Goal: Information Seeking & Learning: Learn about a topic

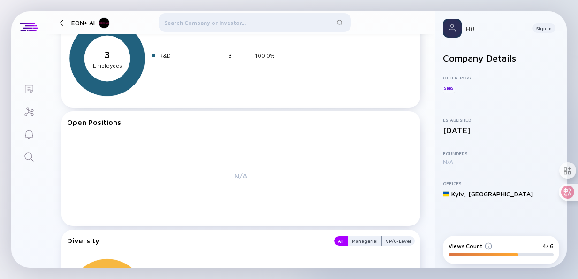
scroll to position [937, 0]
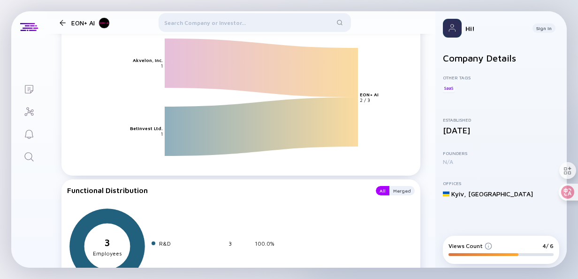
click at [70, 25] on div "EON+ AI" at bounding box center [93, 22] width 48 height 12
click at [67, 26] on div "EON+ AI" at bounding box center [86, 22] width 61 height 12
click at [63, 21] on div at bounding box center [63, 23] width 6 height 6
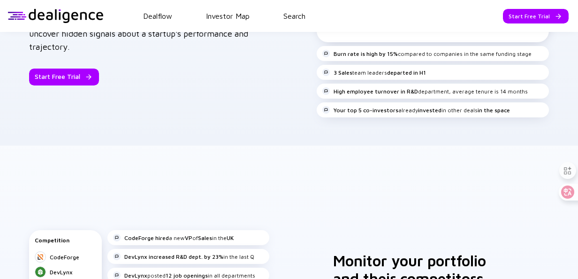
scroll to position [752, 0]
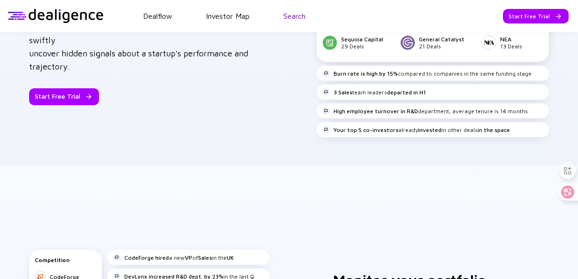
click at [286, 19] on link "Search" at bounding box center [294, 16] width 22 height 8
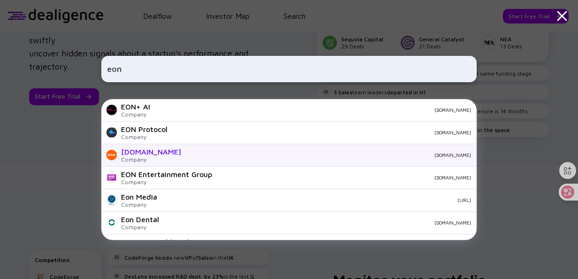
type input "eon"
click at [189, 158] on div "[DOMAIN_NAME]" at bounding box center [330, 155] width 283 height 6
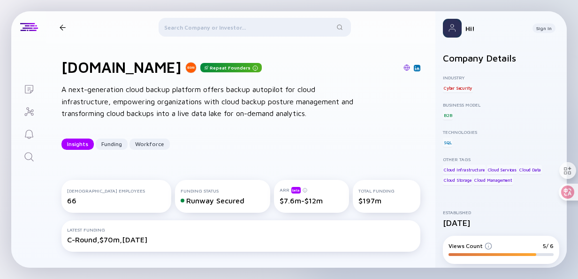
click at [352, 58] on div "[DOMAIN_NAME] Repeat Founders" at bounding box center [240, 67] width 359 height 18
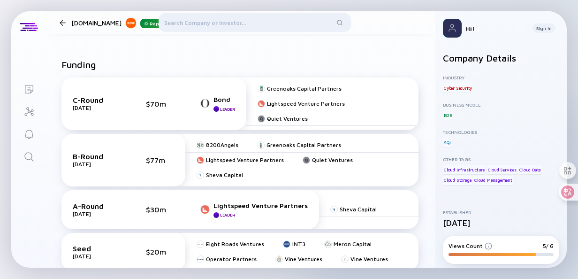
scroll to position [422, 0]
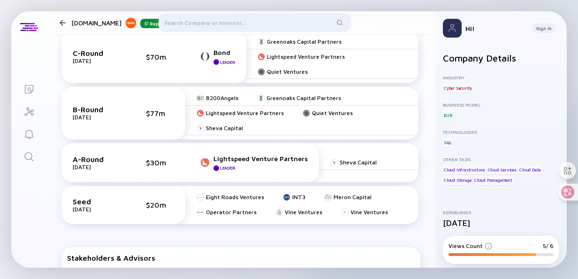
click at [186, 24] on div at bounding box center [255, 24] width 192 height 23
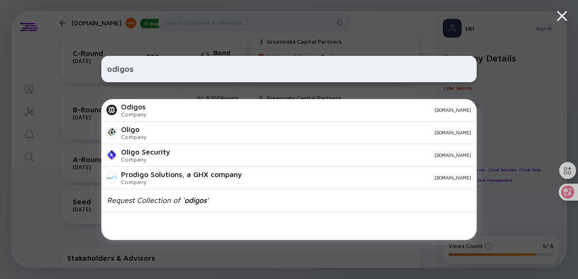
type input "odigos"
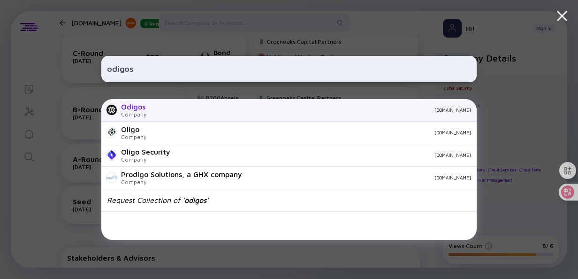
click at [154, 113] on div "[DOMAIN_NAME]" at bounding box center [312, 110] width 317 height 6
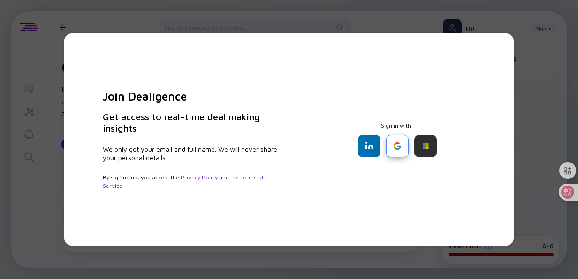
click at [400, 150] on div at bounding box center [397, 146] width 23 height 23
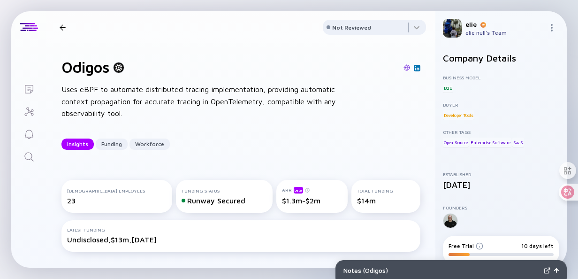
click at [122, 68] on div at bounding box center [118, 67] width 11 height 11
click at [118, 69] on div at bounding box center [118, 67] width 11 height 11
click at [83, 67] on h1 "Odigos" at bounding box center [85, 67] width 48 height 18
click at [118, 65] on div at bounding box center [118, 67] width 11 height 11
